Goal: Navigation & Orientation: Find specific page/section

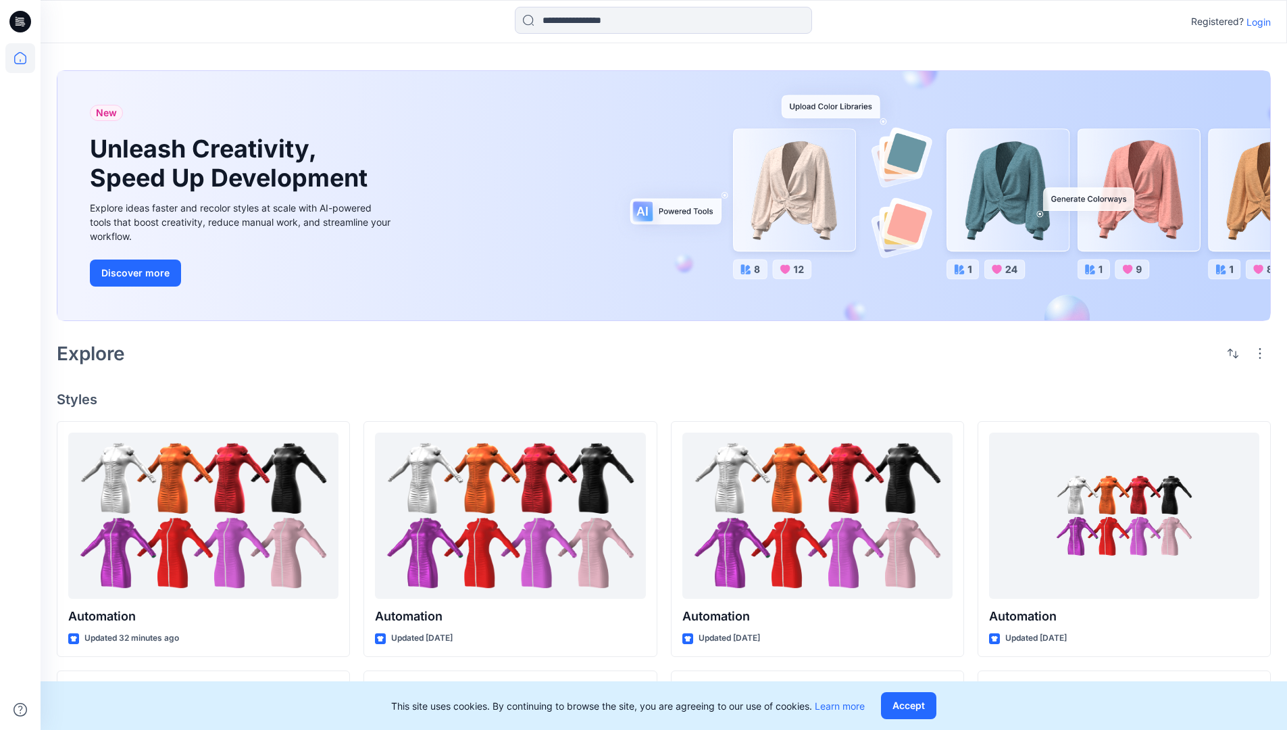
click at [1255, 22] on p "Login" at bounding box center [1258, 22] width 24 height 14
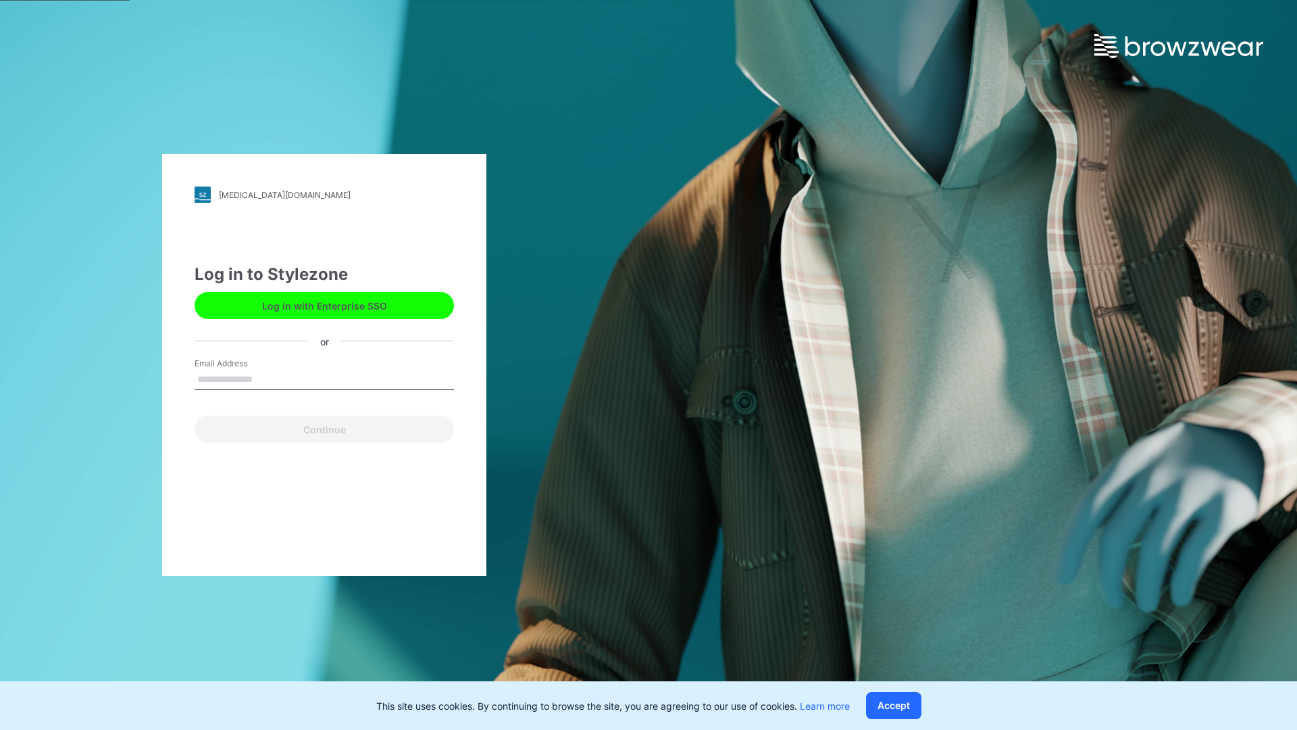
click at [267, 378] on input "Email Address" at bounding box center [324, 380] width 259 height 20
type input "**********"
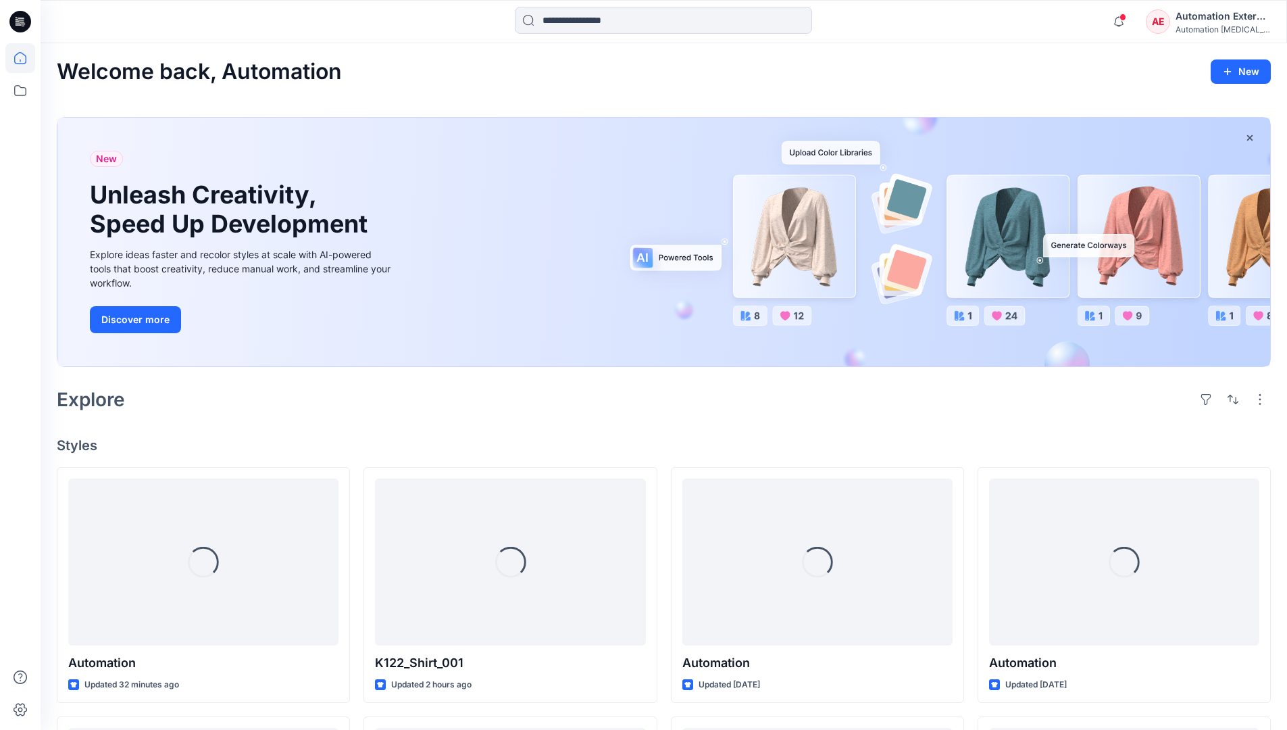
click at [26, 58] on icon at bounding box center [20, 58] width 12 height 12
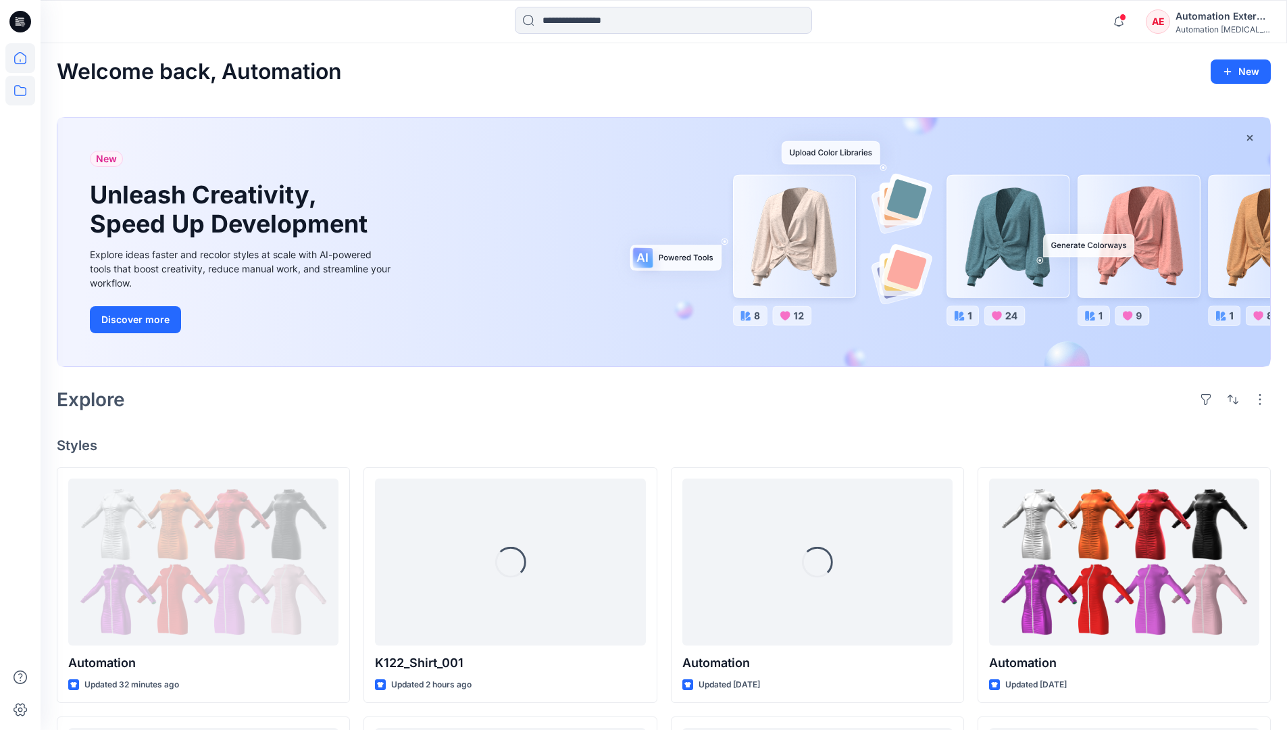
click at [24, 92] on icon at bounding box center [20, 91] width 30 height 30
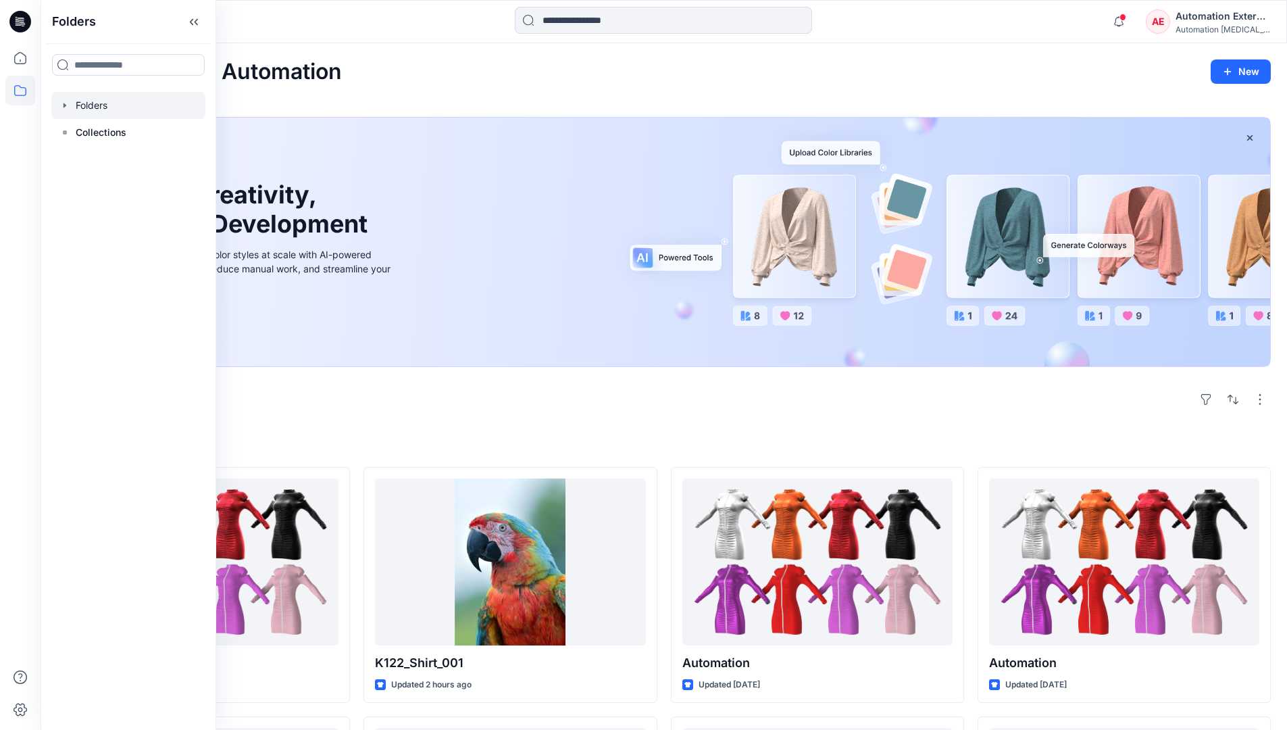
click at [122, 106] on div at bounding box center [128, 105] width 154 height 27
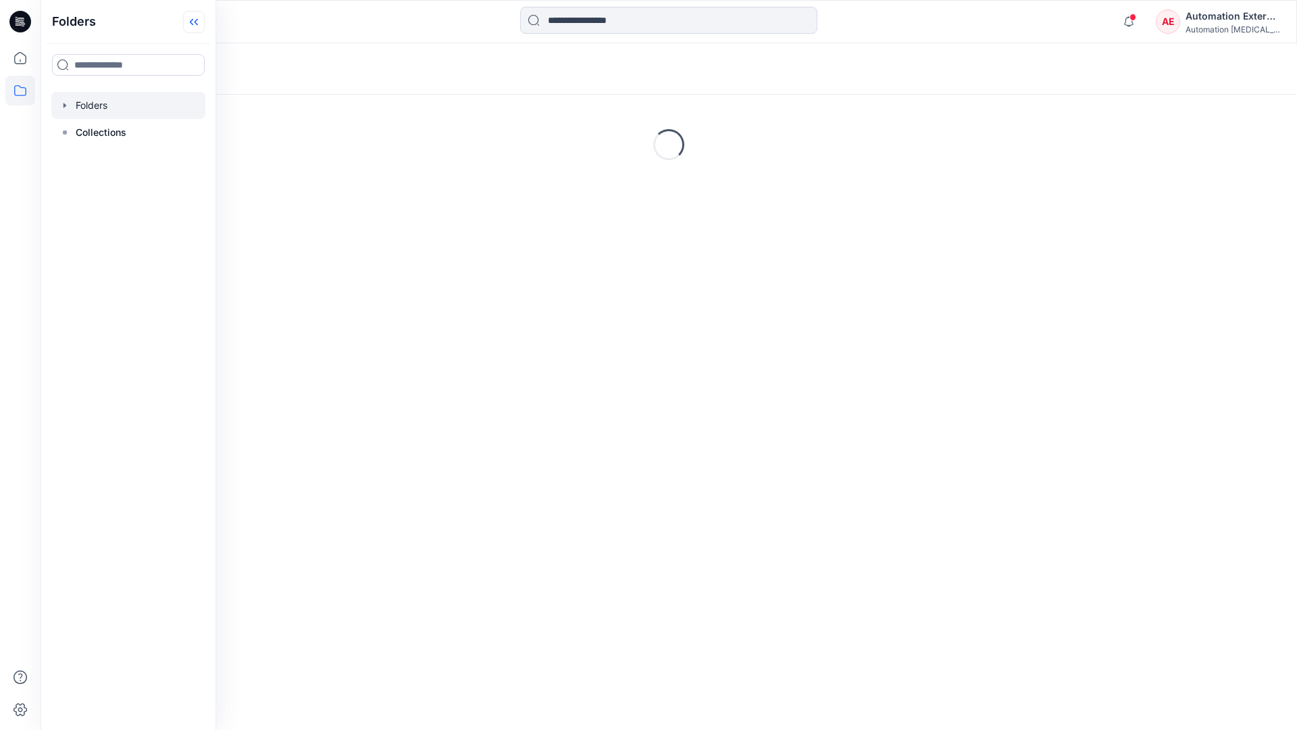
click at [194, 26] on icon at bounding box center [194, 22] width 22 height 22
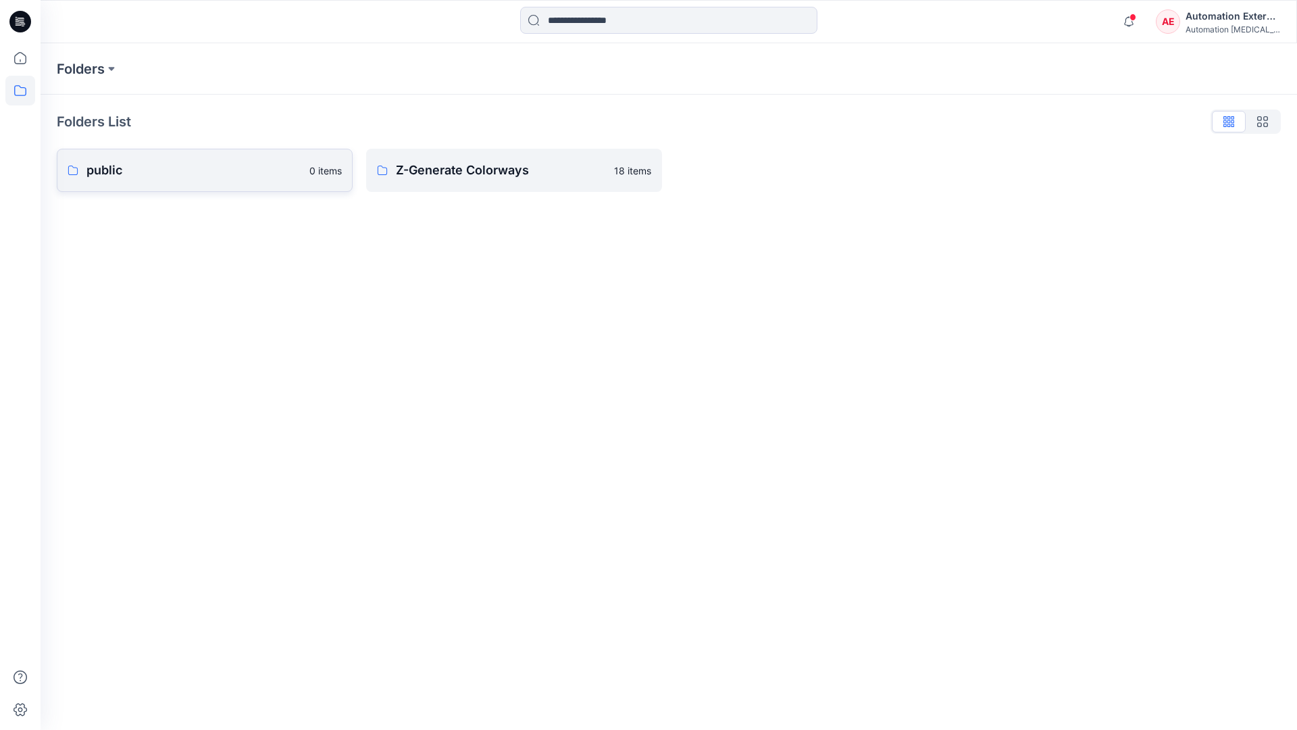
click at [149, 170] on p "public" at bounding box center [193, 170] width 215 height 19
